Goal: Task Accomplishment & Management: Complete application form

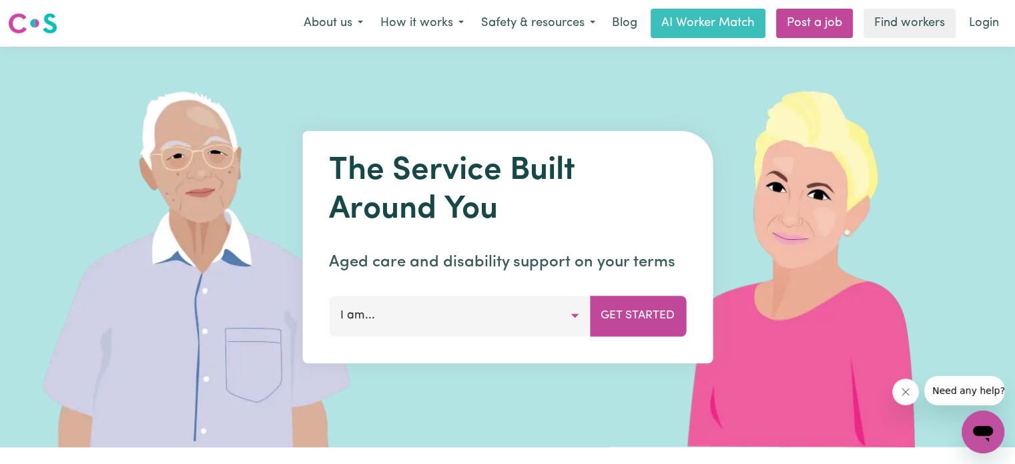
click at [555, 320] on button "I am..." at bounding box center [459, 316] width 261 height 40
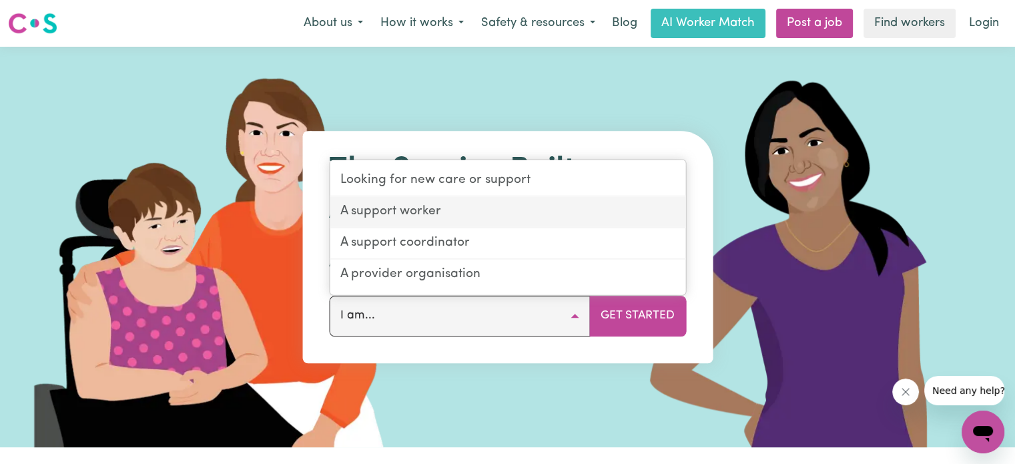
click at [481, 218] on link "A support worker" at bounding box center [508, 212] width 356 height 31
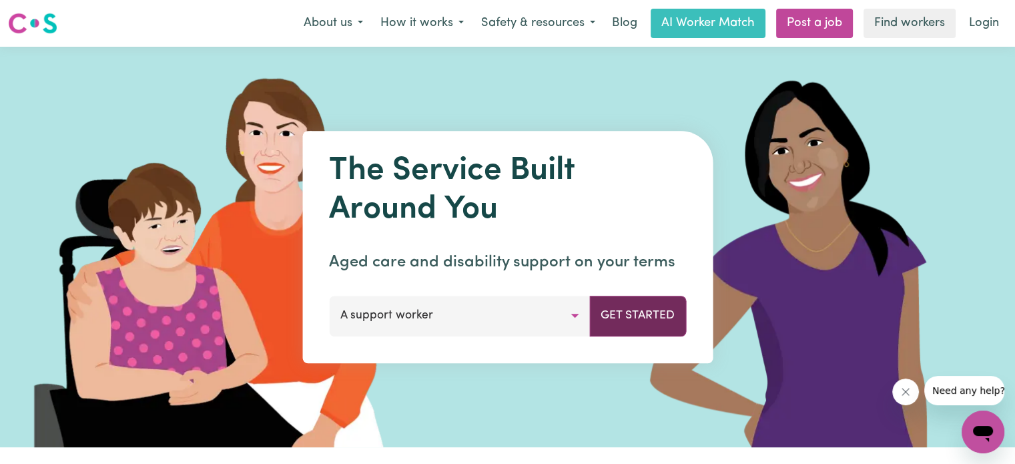
click at [611, 314] on button "Get Started" at bounding box center [637, 316] width 97 height 40
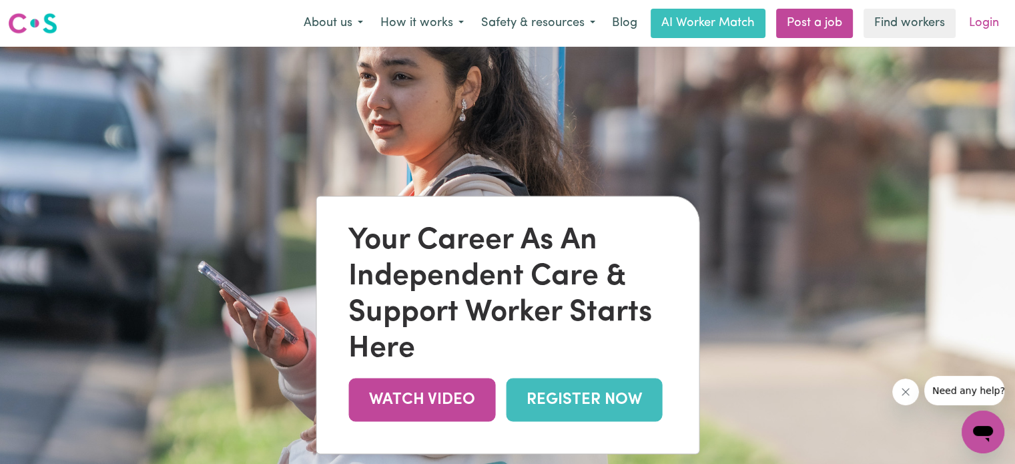
click at [985, 26] on link "Login" at bounding box center [984, 23] width 46 height 29
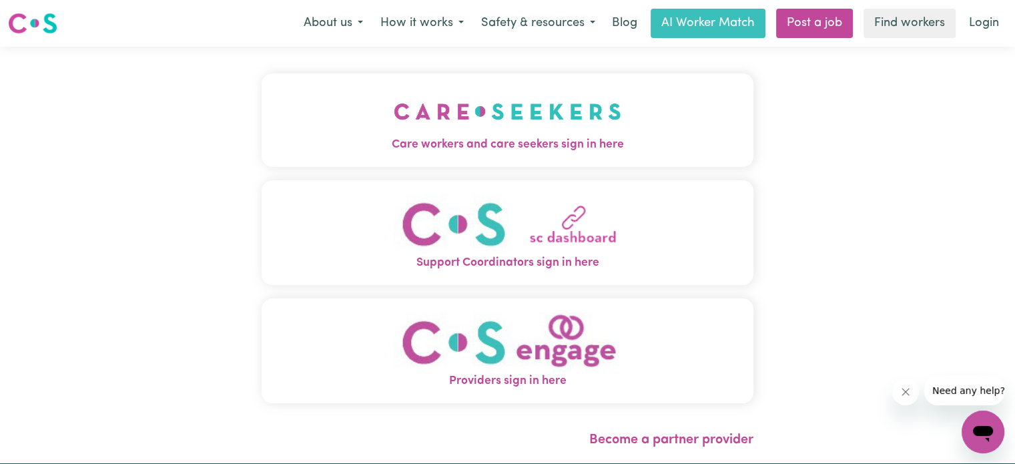
click at [565, 106] on img "Care workers and care seekers sign in here" at bounding box center [508, 111] width 228 height 49
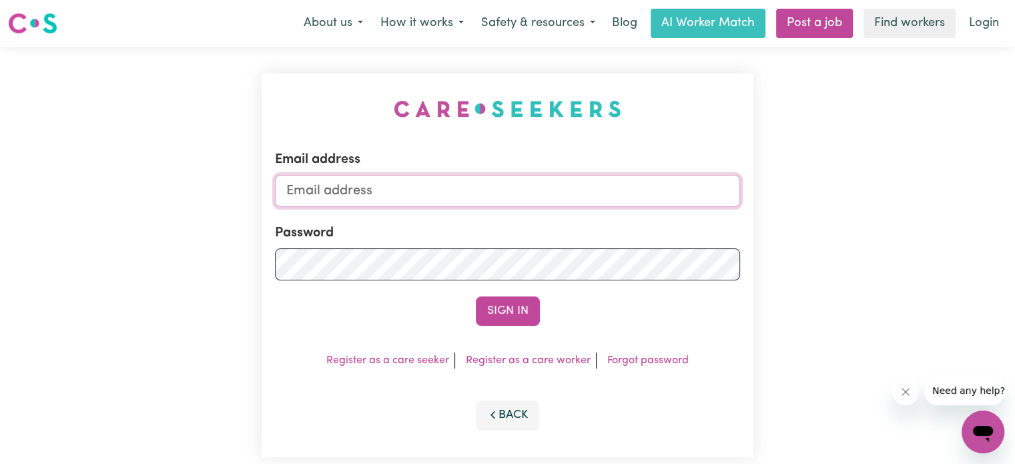
type input "[EMAIL_ADDRESS][DOMAIN_NAME]"
click at [510, 320] on button "Sign In" at bounding box center [508, 310] width 64 height 29
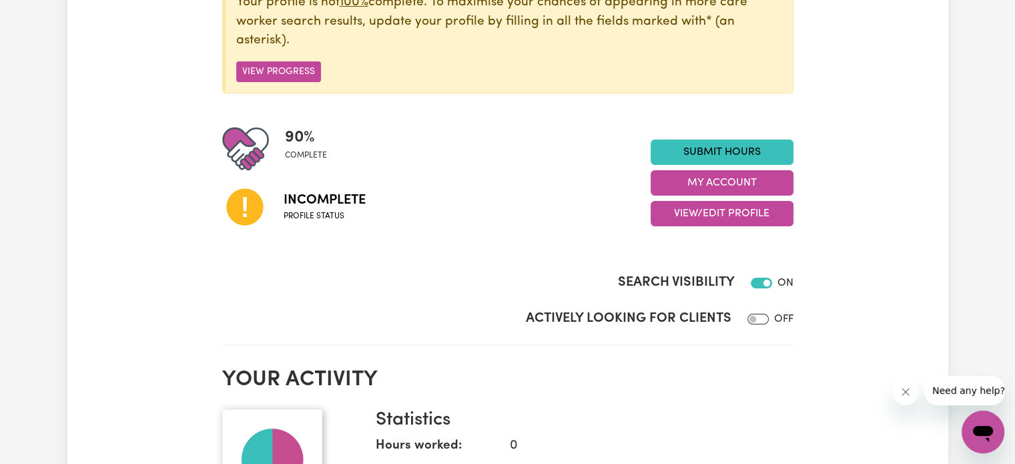
scroll to position [218, 0]
click at [293, 73] on button "View Progress" at bounding box center [278, 71] width 85 height 21
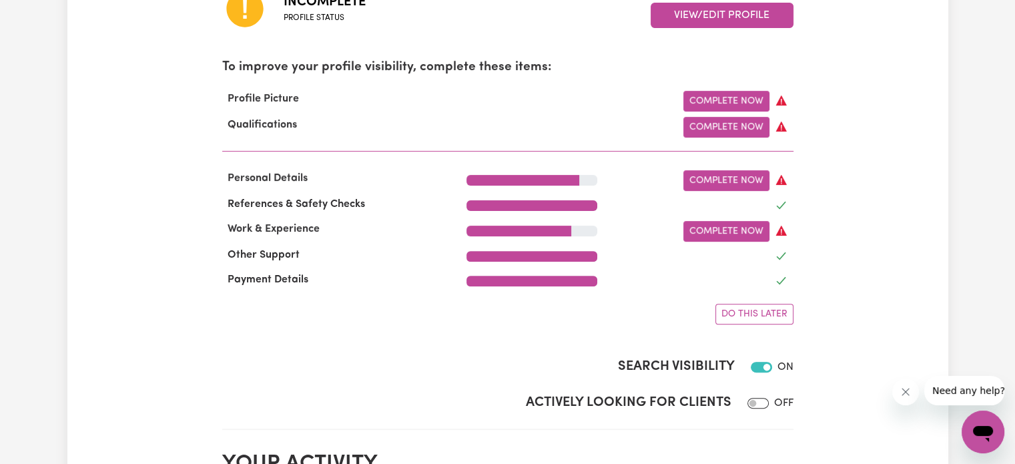
scroll to position [409, 0]
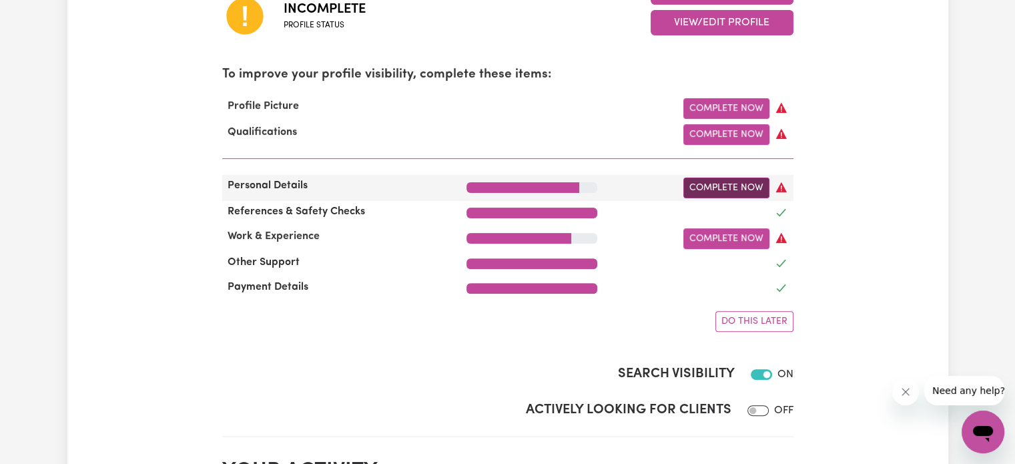
click at [726, 192] on link "Complete Now" at bounding box center [727, 188] width 86 height 21
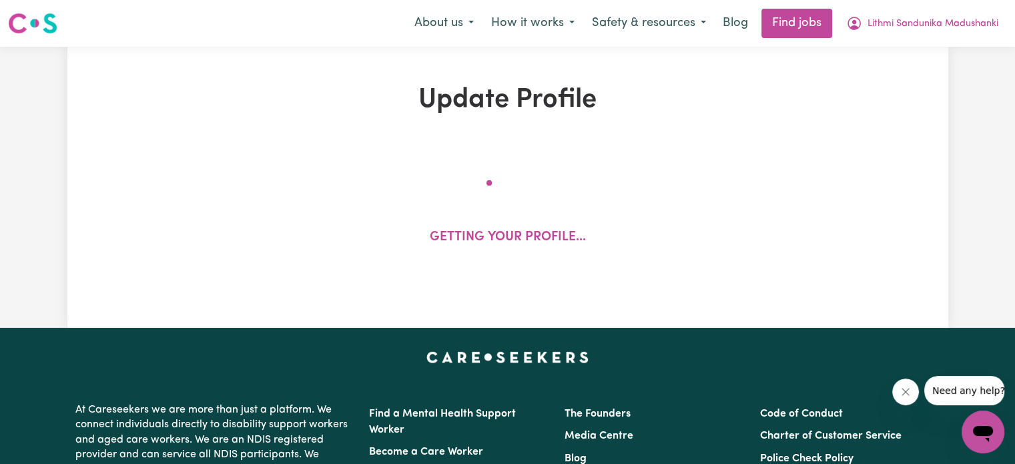
select select "[DEMOGRAPHIC_DATA]"
select select "[DEMOGRAPHIC_DATA] Work Visa"
select select "Studying a healthcare related degree or qualification"
select select "50"
select select "80"
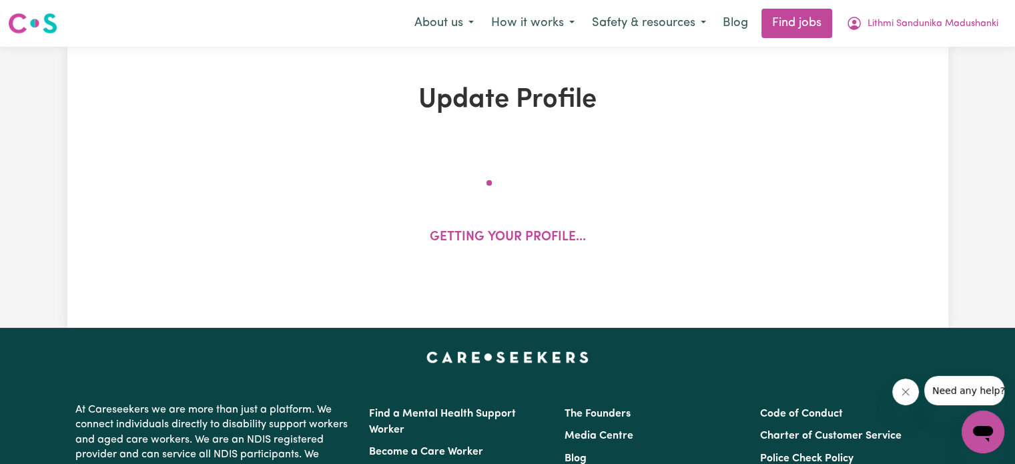
select select "90"
select select "100"
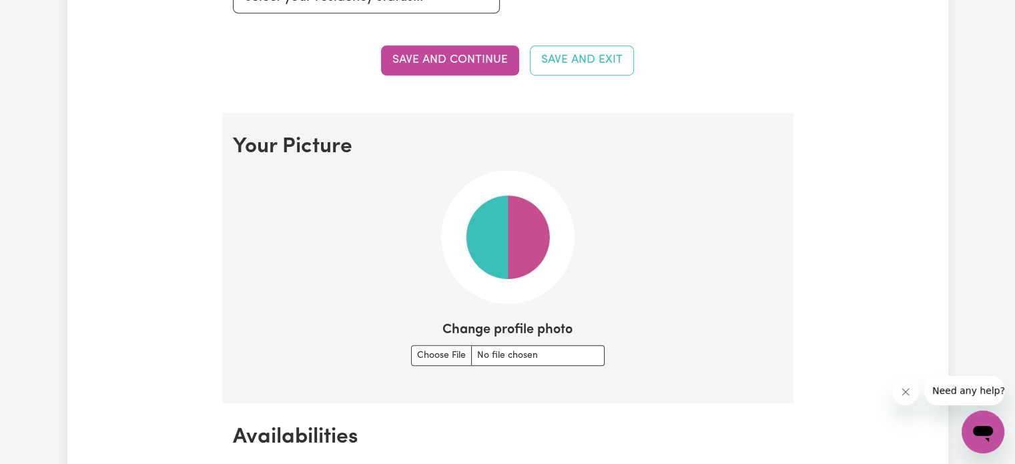
scroll to position [907, 0]
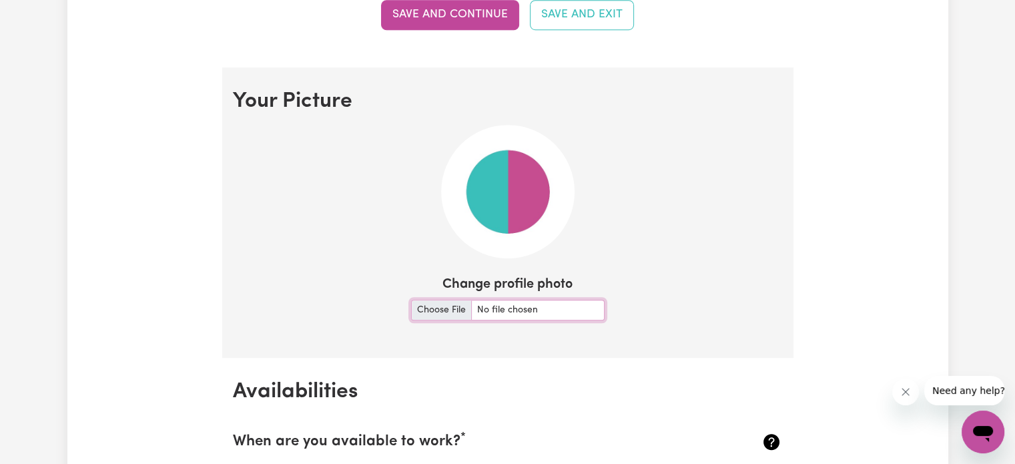
click at [445, 305] on input "Change profile photo" at bounding box center [508, 310] width 194 height 21
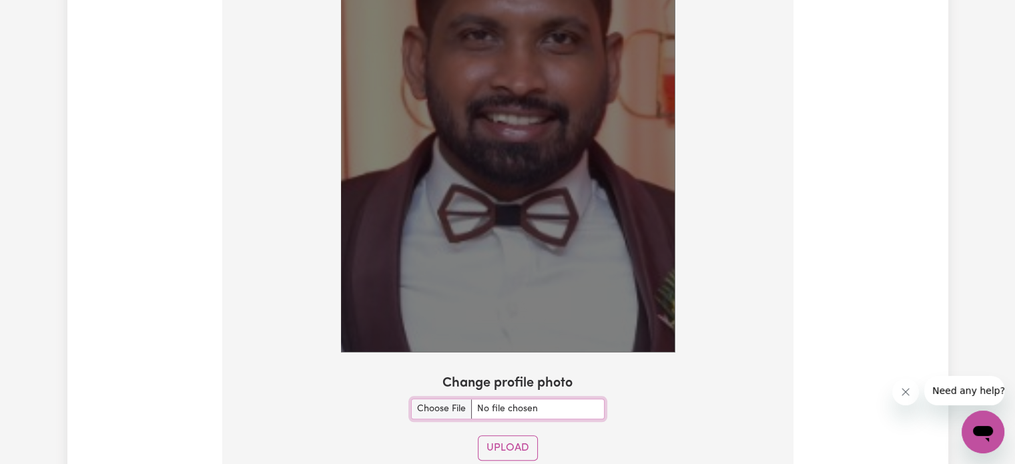
scroll to position [1201, 0]
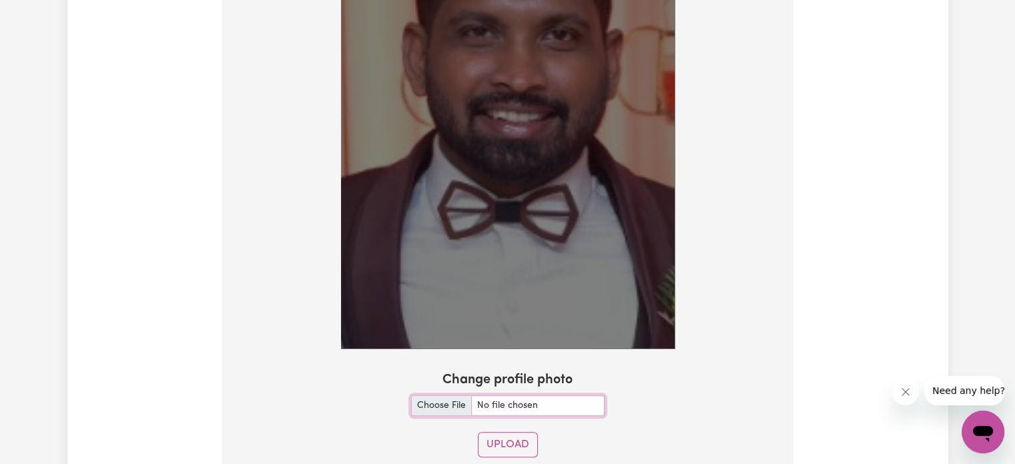
click at [452, 403] on input "Change profile photo" at bounding box center [508, 405] width 194 height 21
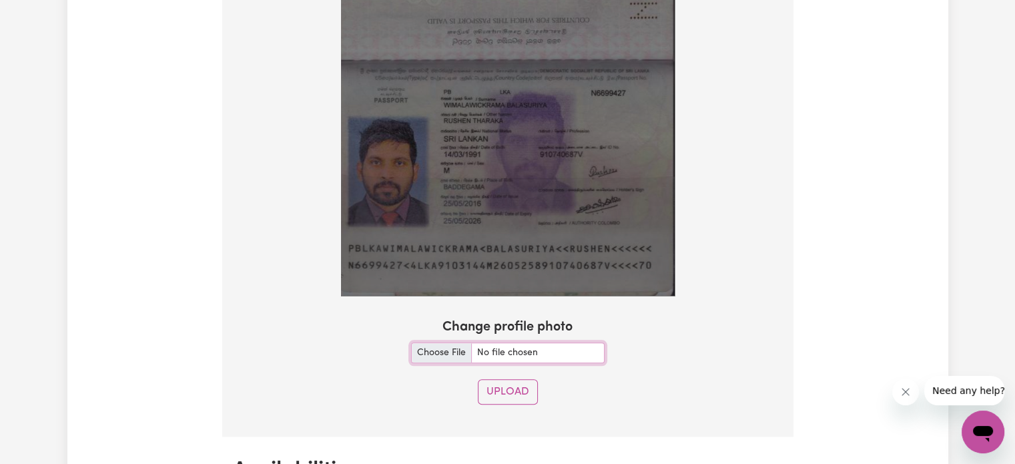
click at [440, 346] on input "Change profile photo" at bounding box center [508, 352] width 194 height 21
type input "C:\fakepath\lithmi photo.jpg"
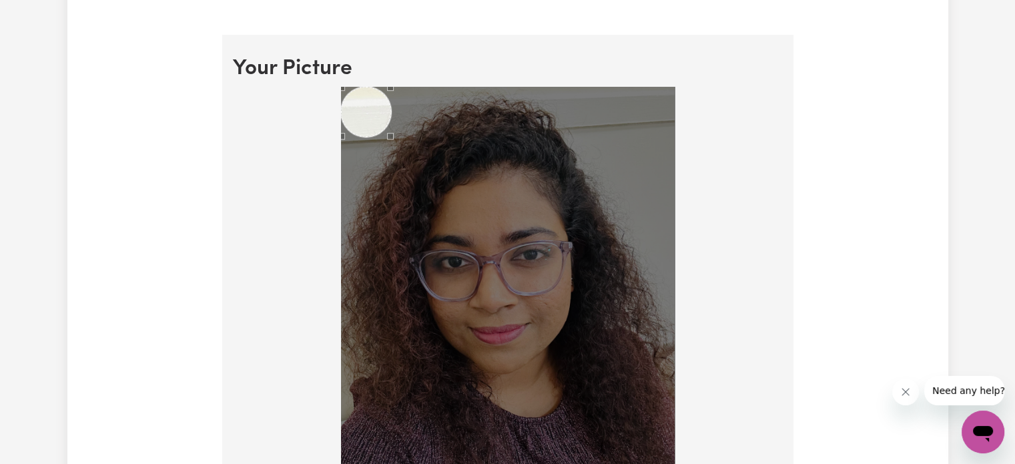
scroll to position [936, 0]
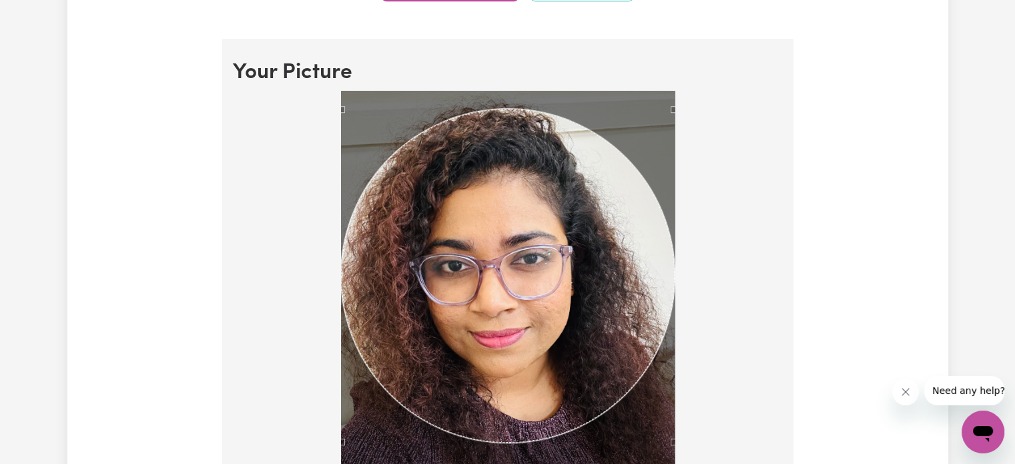
click at [544, 330] on div "Use the arrow keys to move the crop selection area" at bounding box center [508, 276] width 334 height 334
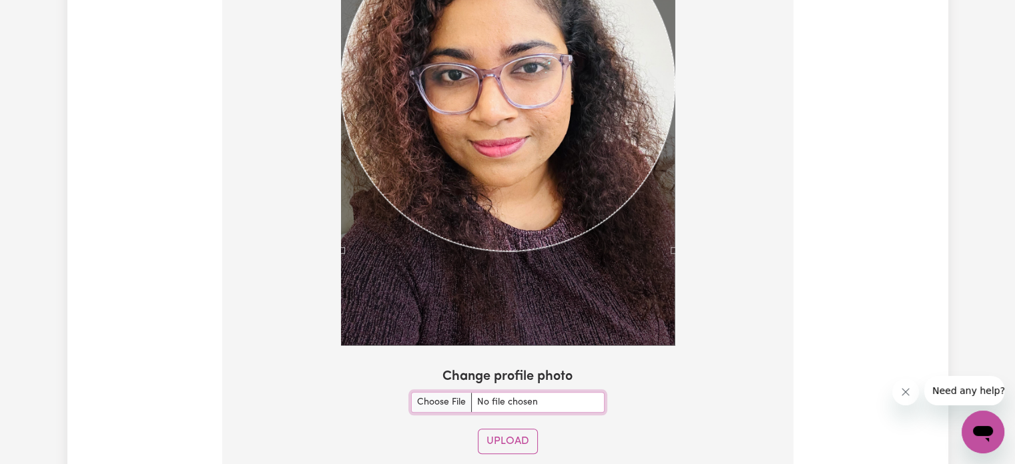
scroll to position [1127, 0]
click at [499, 448] on button "Upload" at bounding box center [508, 441] width 60 height 25
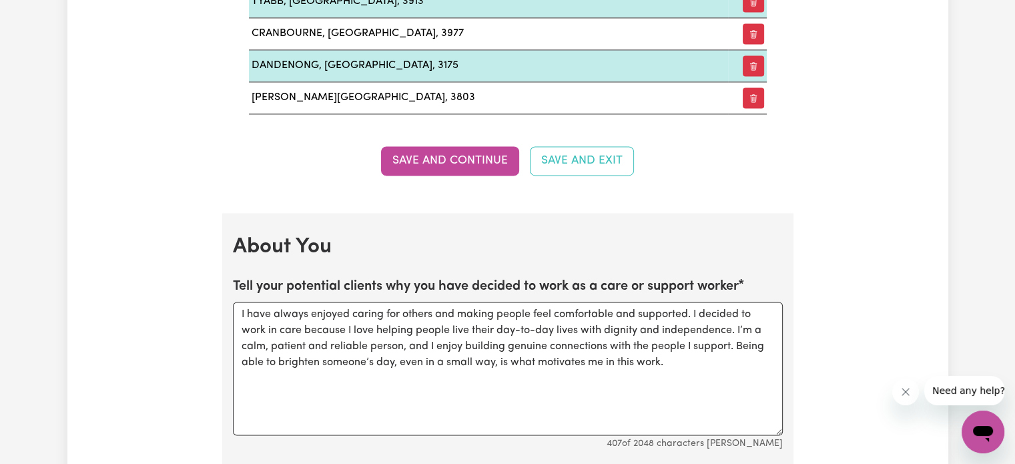
scroll to position [2057, 0]
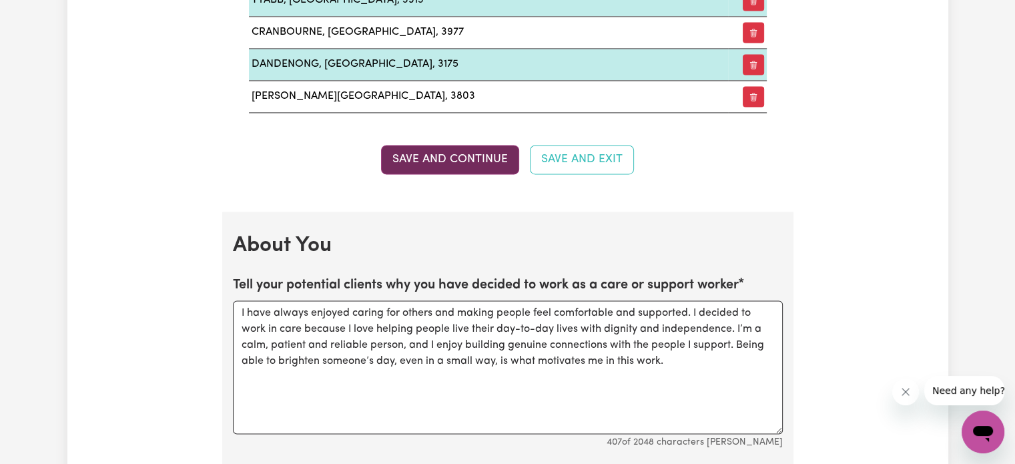
click at [451, 155] on button "Save and Continue" at bounding box center [450, 159] width 138 height 29
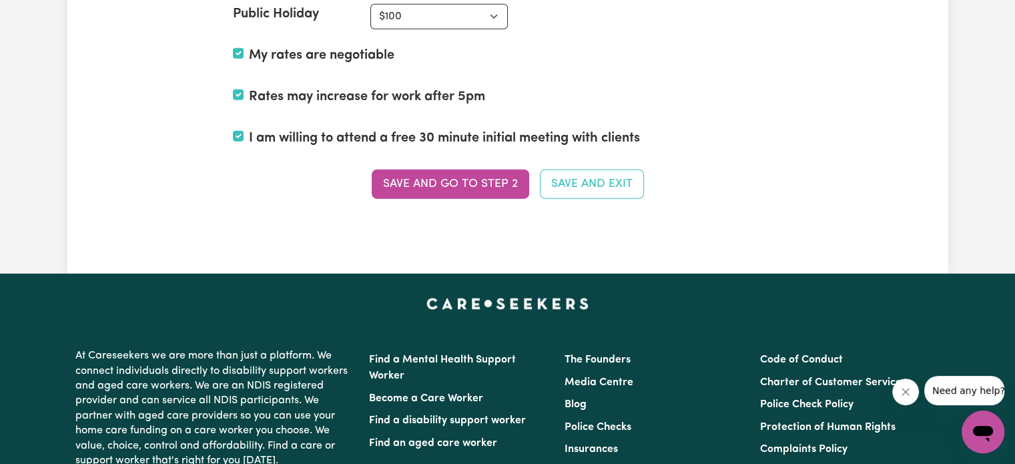
scroll to position [3789, 0]
click at [567, 180] on button "Save and Exit" at bounding box center [592, 183] width 104 height 29
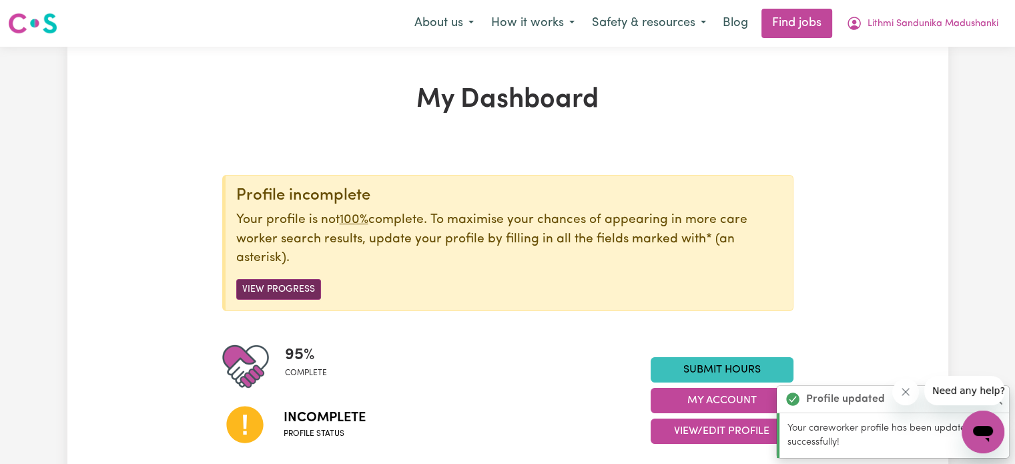
click at [274, 296] on button "View Progress" at bounding box center [278, 289] width 85 height 21
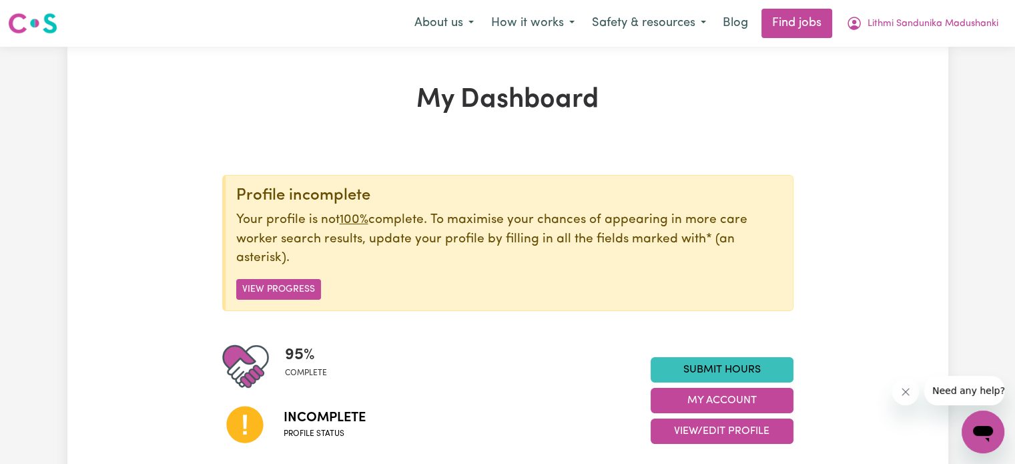
click at [905, 393] on icon "Close message from company" at bounding box center [906, 392] width 11 height 11
click at [282, 293] on button "View Progress" at bounding box center [278, 289] width 85 height 21
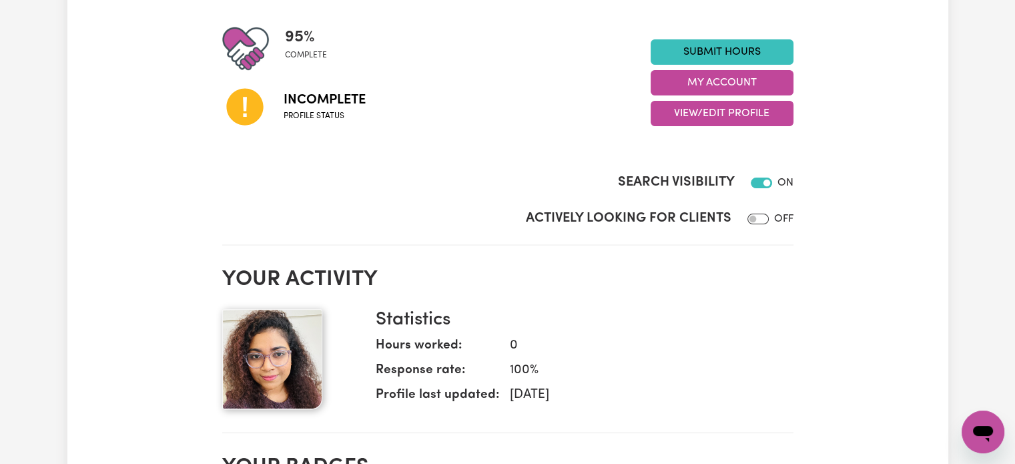
scroll to position [315, 0]
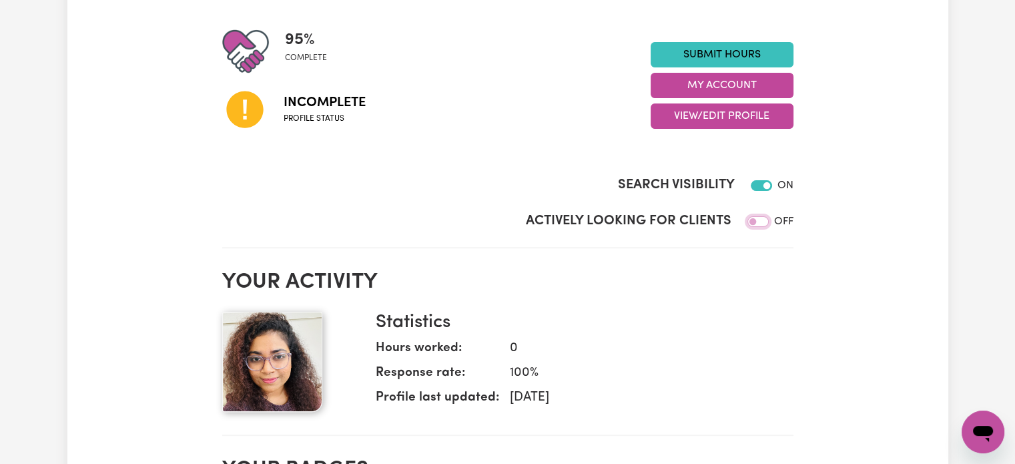
click at [752, 219] on input "Actively Looking for Clients" at bounding box center [758, 221] width 21 height 11
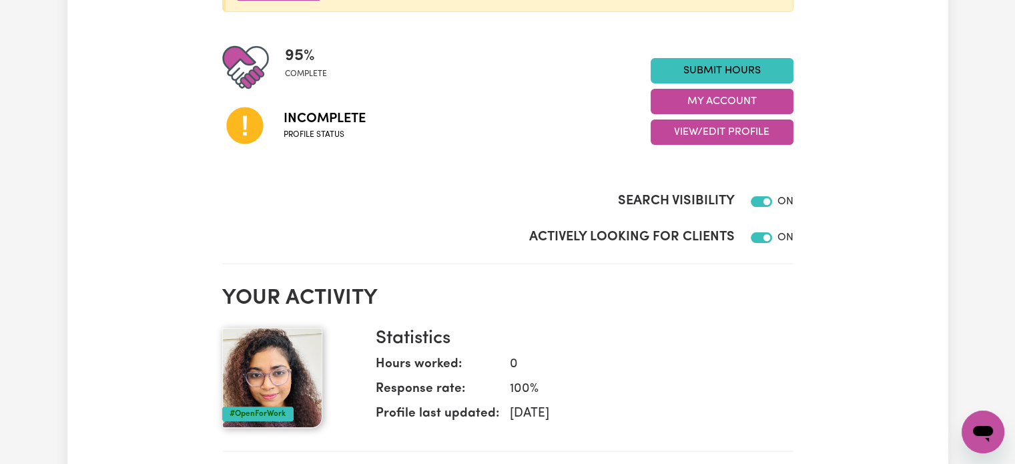
scroll to position [299, 0]
click at [762, 236] on input "Actively Looking for Clients" at bounding box center [761, 237] width 21 height 11
checkbox input "false"
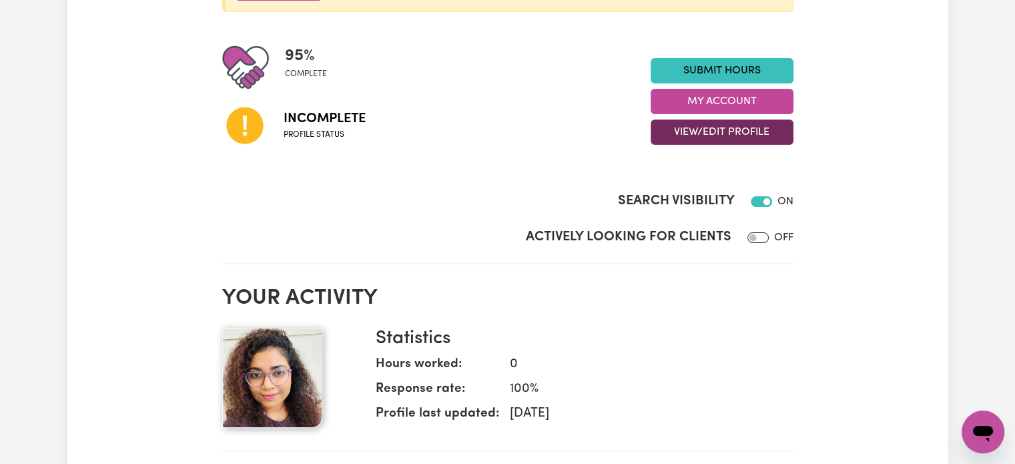
click at [694, 132] on button "View/Edit Profile" at bounding box center [722, 131] width 143 height 25
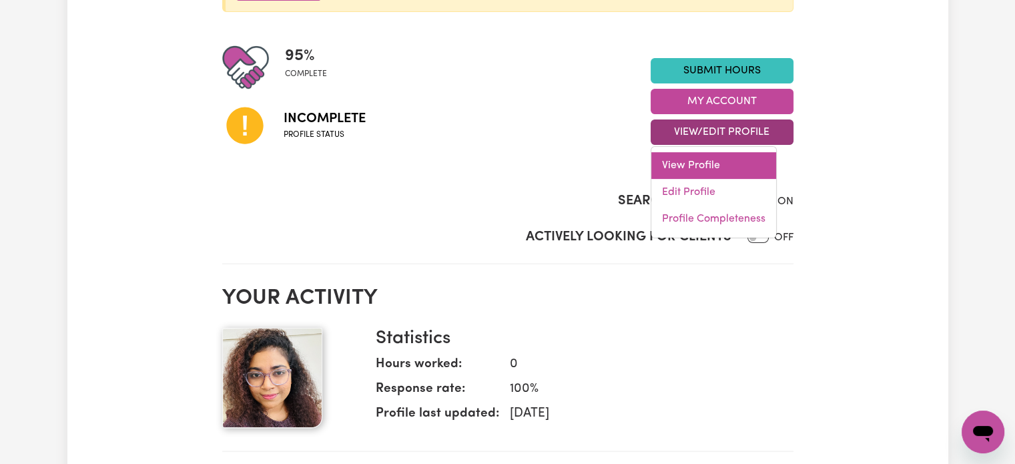
click at [691, 161] on link "View Profile" at bounding box center [714, 165] width 125 height 27
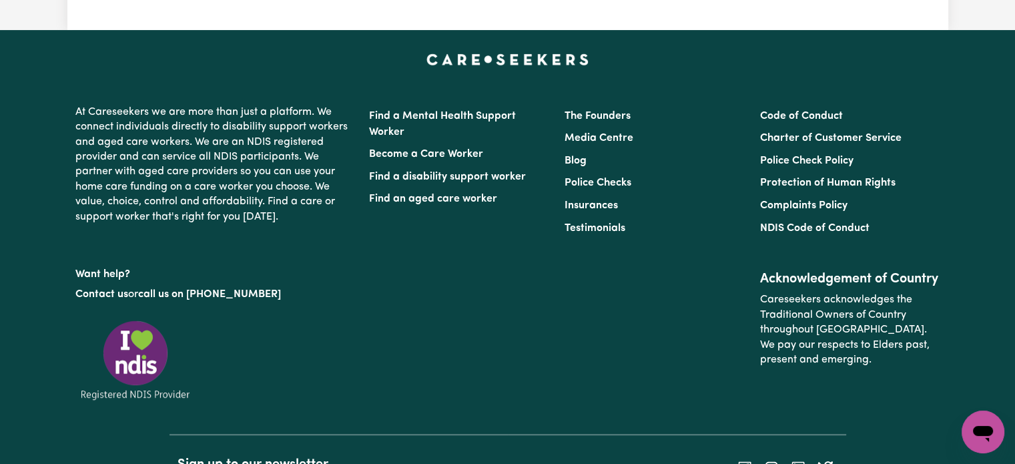
scroll to position [299, 0]
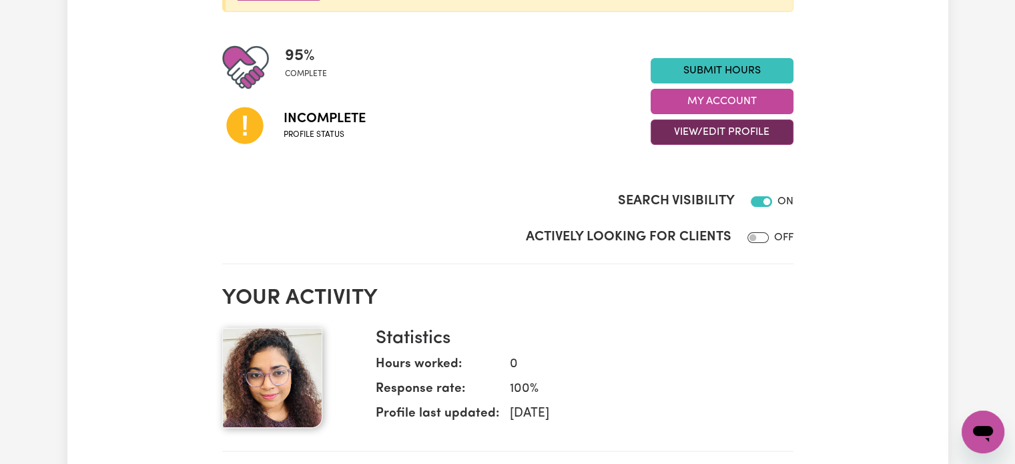
click at [727, 131] on button "View/Edit Profile" at bounding box center [722, 131] width 143 height 25
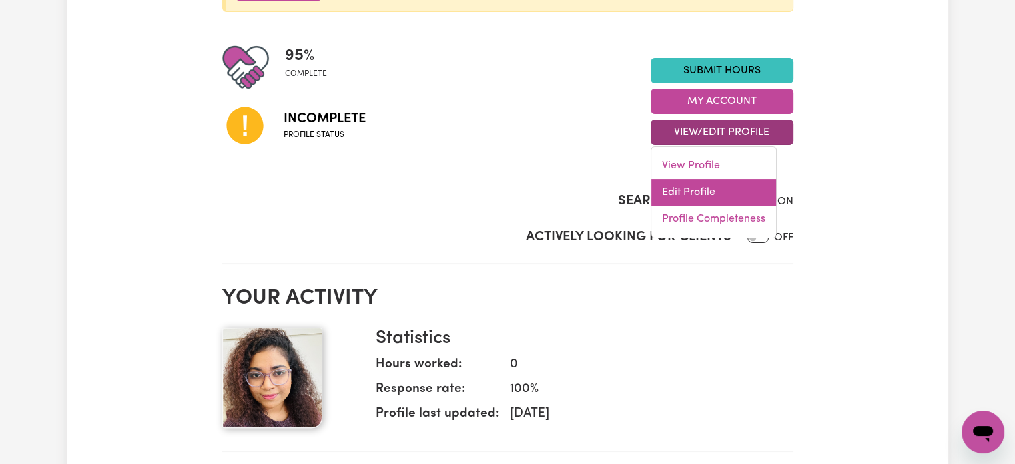
click at [694, 192] on link "Edit Profile" at bounding box center [714, 192] width 125 height 27
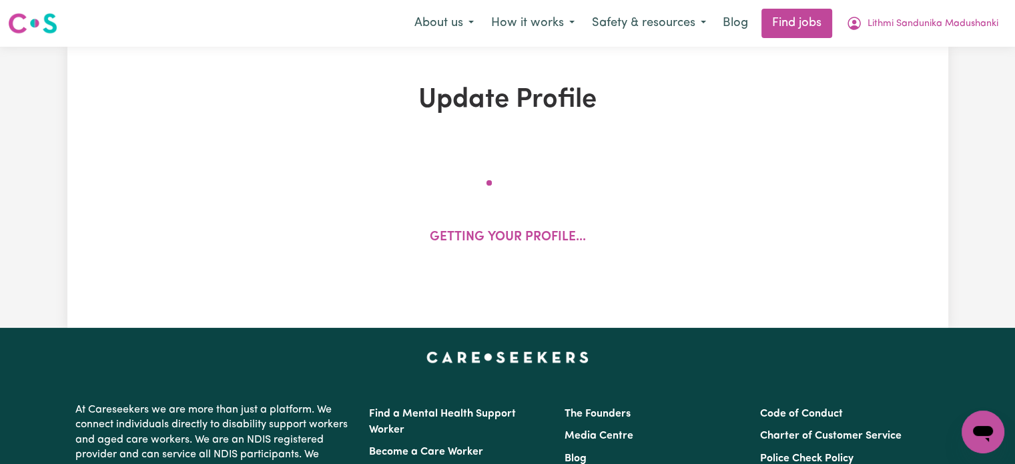
select select "[DEMOGRAPHIC_DATA]"
select select "[DEMOGRAPHIC_DATA] Work Visa"
select select "Studying a healthcare related degree or qualification"
select select "50"
select select "80"
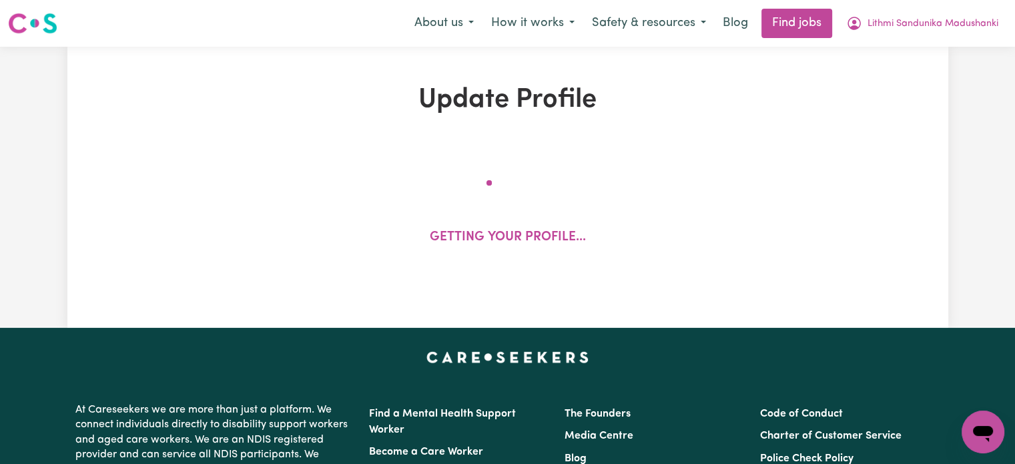
select select "90"
select select "100"
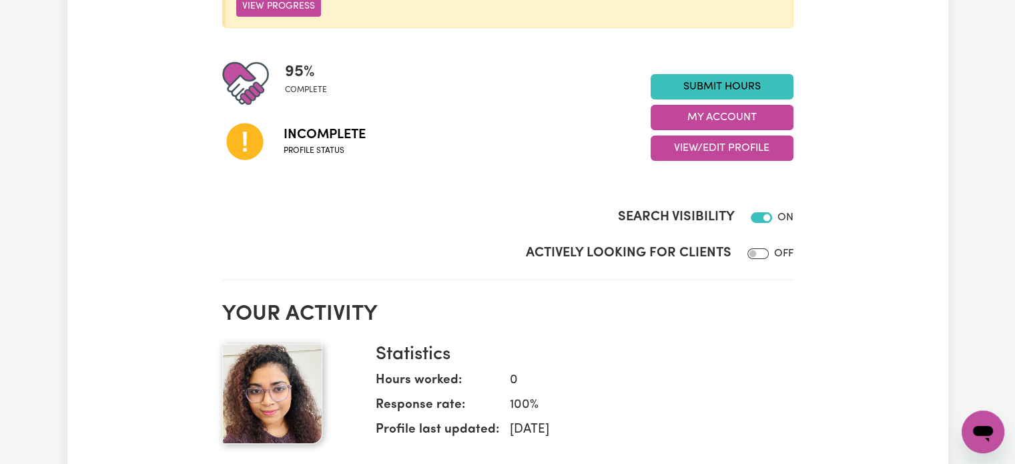
scroll to position [280, 0]
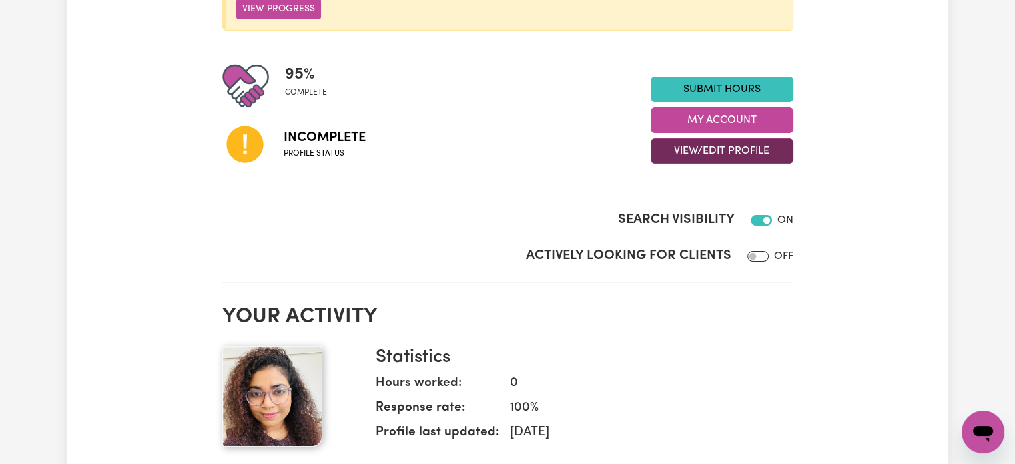
click at [748, 146] on button "View/Edit Profile" at bounding box center [722, 150] width 143 height 25
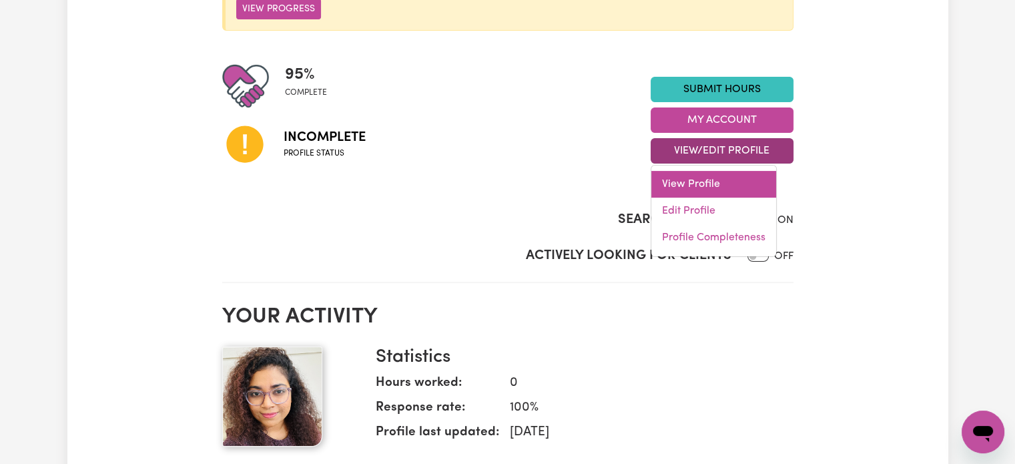
click at [714, 195] on link "View Profile" at bounding box center [714, 184] width 125 height 27
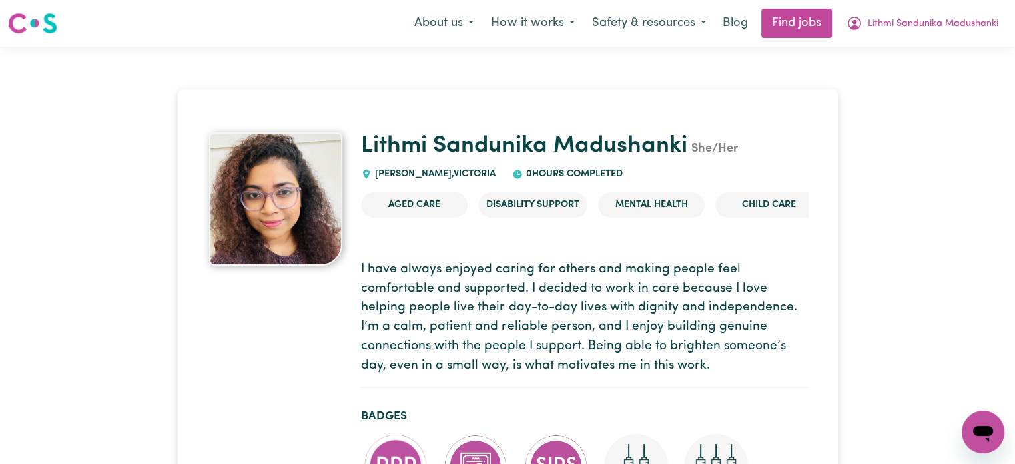
click at [456, 204] on li "Aged Care" at bounding box center [414, 204] width 107 height 25
click at [796, 206] on li "Child care" at bounding box center [769, 204] width 107 height 25
click at [854, 26] on icon "My Account" at bounding box center [854, 23] width 16 height 16
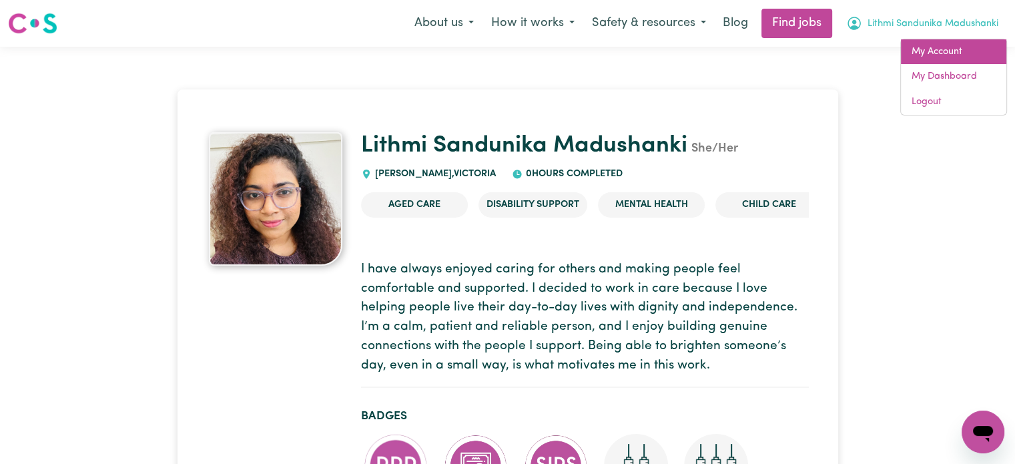
click at [967, 53] on link "My Account" at bounding box center [953, 51] width 105 height 25
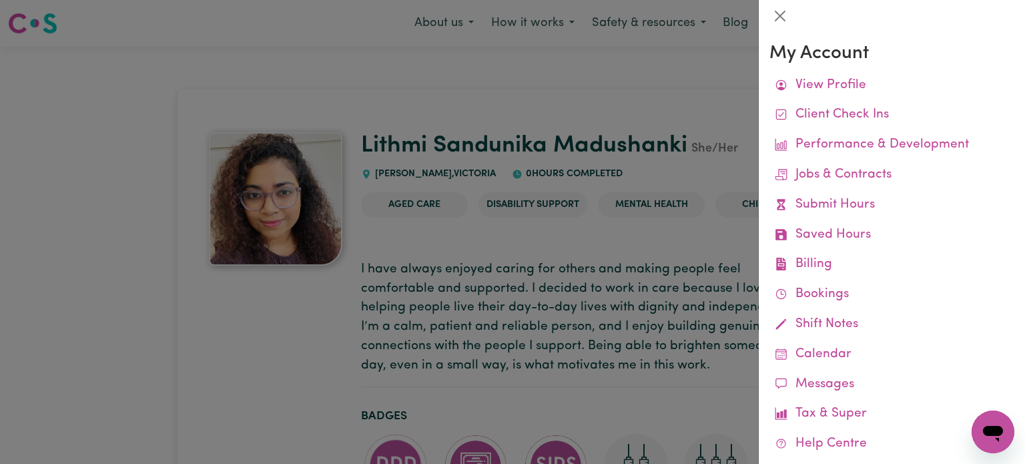
click at [730, 403] on div at bounding box center [512, 232] width 1025 height 464
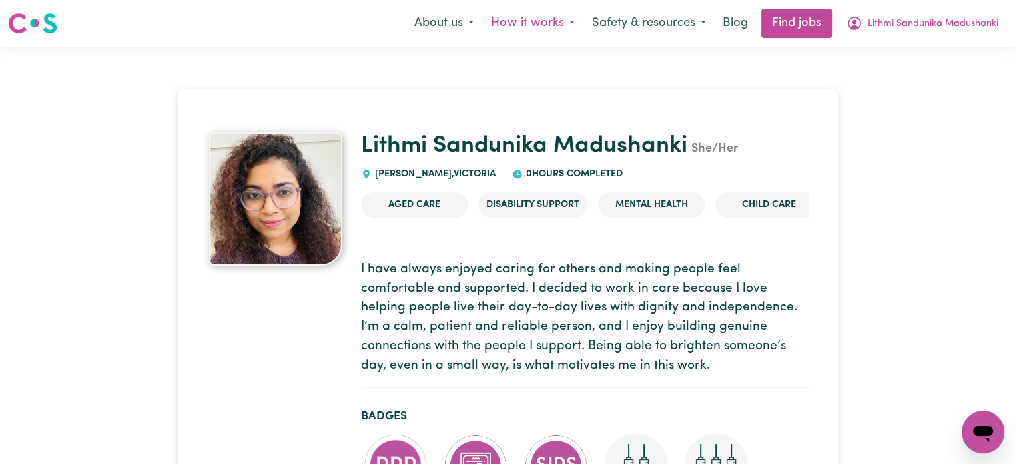
click at [547, 31] on button "How it works" at bounding box center [533, 23] width 101 height 28
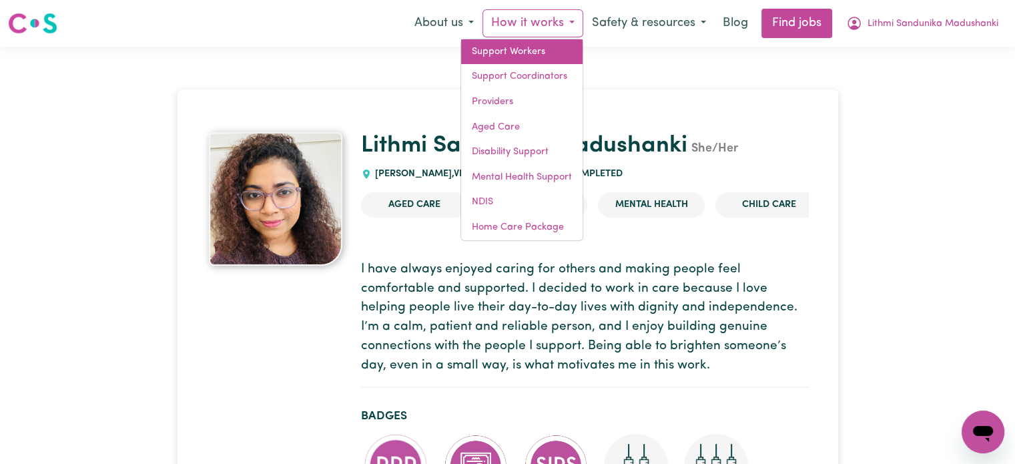
click at [530, 56] on link "Support Workers" at bounding box center [521, 51] width 121 height 25
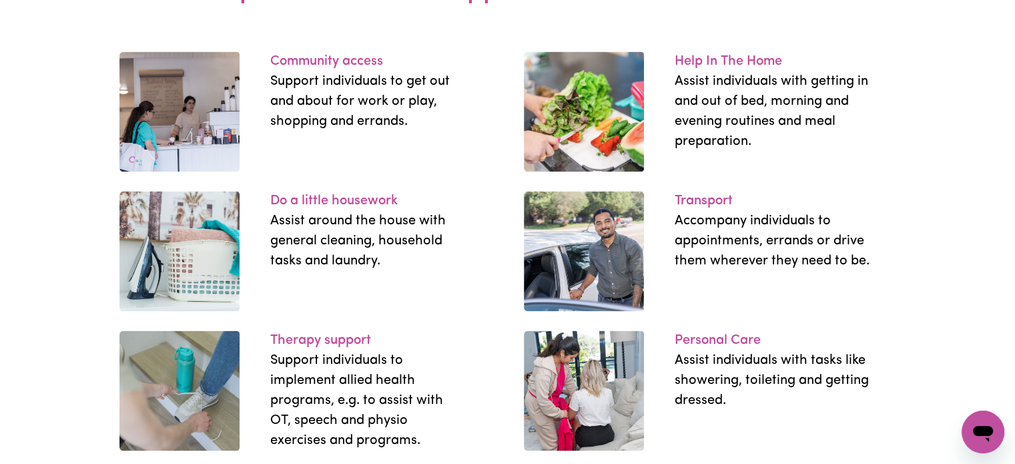
scroll to position [1920, 0]
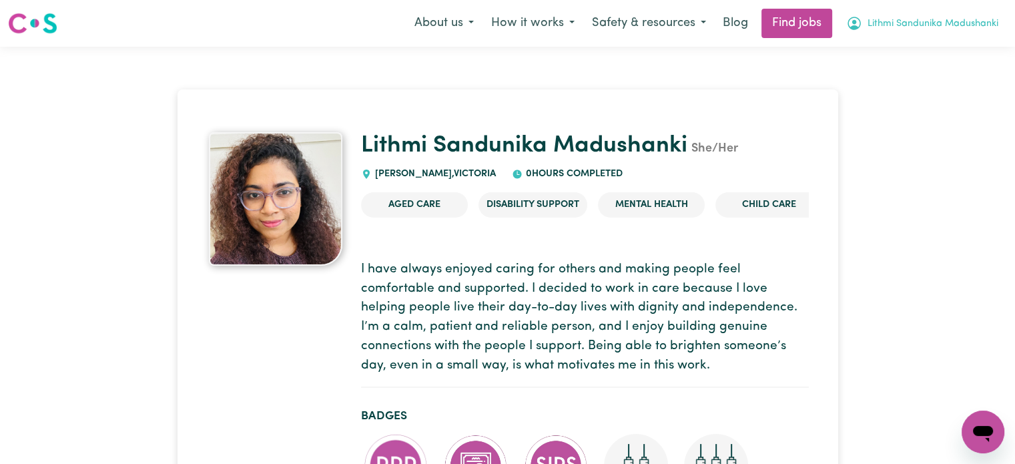
click at [852, 29] on icon "My Account" at bounding box center [854, 23] width 13 height 13
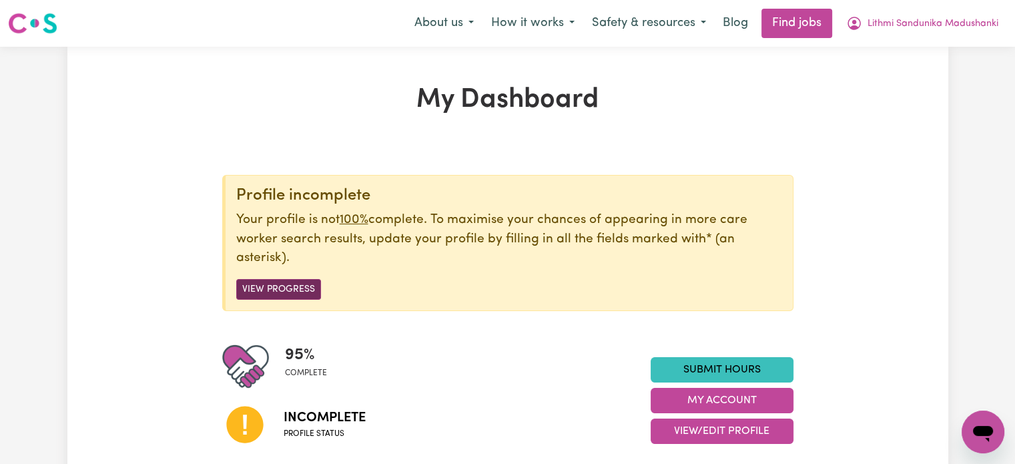
click at [306, 282] on button "View Progress" at bounding box center [278, 289] width 85 height 21
click at [297, 284] on button "View Progress" at bounding box center [278, 289] width 85 height 21
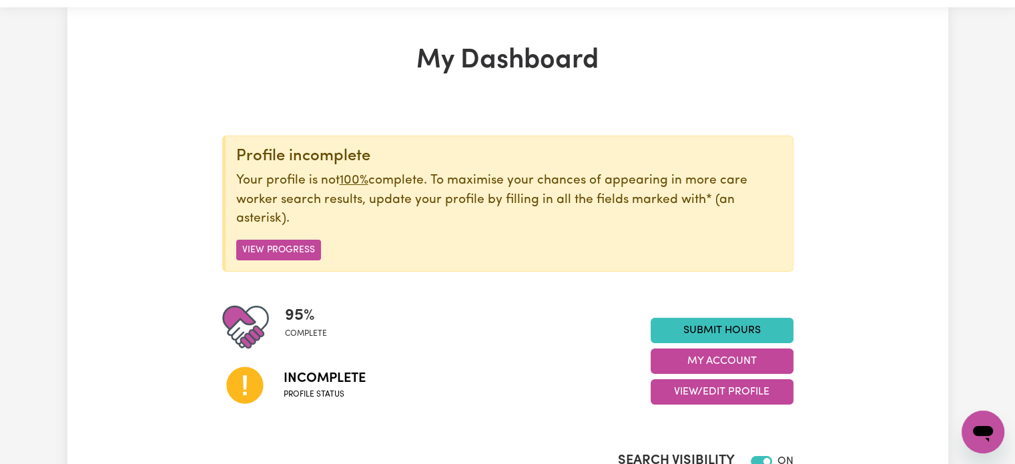
scroll to position [35, 0]
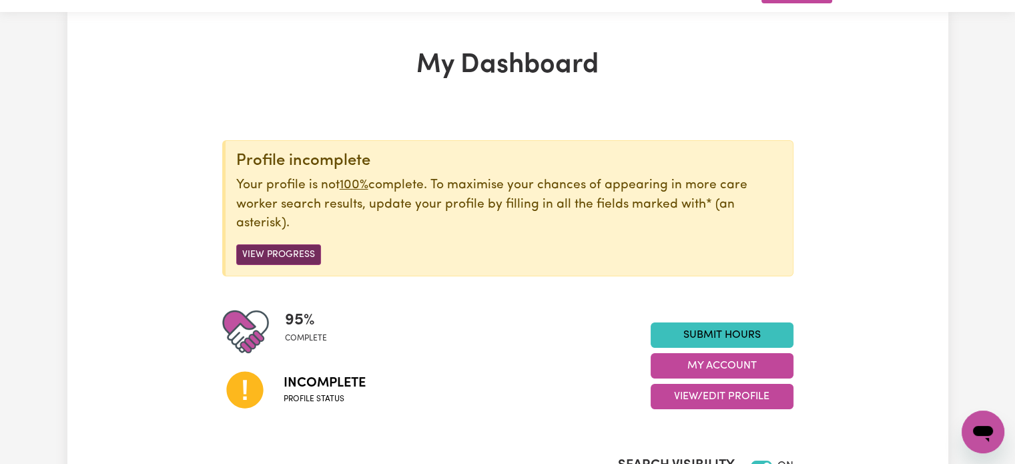
click at [264, 253] on button "View Progress" at bounding box center [278, 254] width 85 height 21
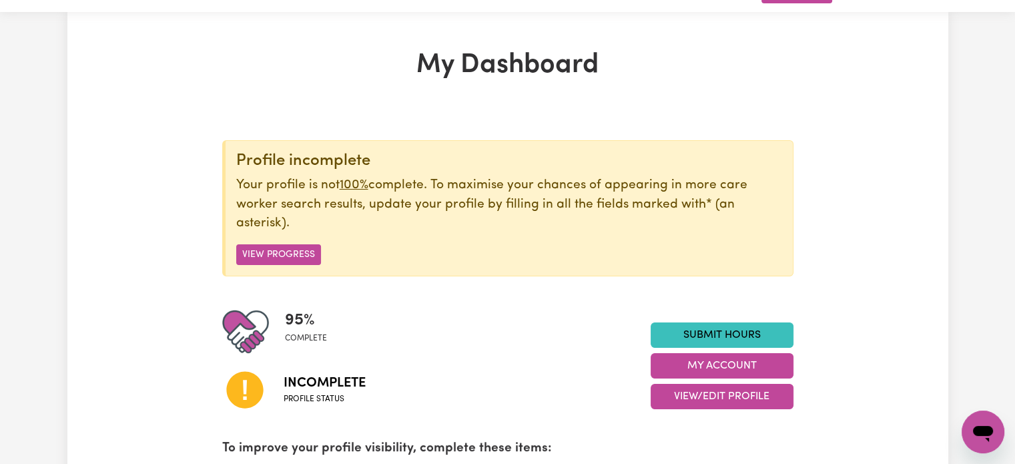
click at [355, 194] on p "Your profile is not 100% complete. To maximise your chances of appearing in mor…" at bounding box center [509, 204] width 546 height 57
